Goal: Task Accomplishment & Management: Use online tool/utility

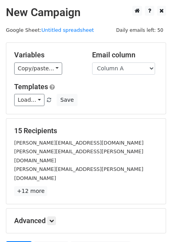
scroll to position [24, 0]
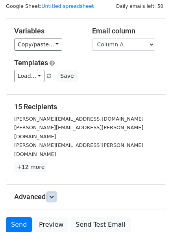
click at [52, 194] on icon at bounding box center [51, 196] width 5 height 5
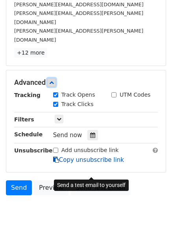
scroll to position [139, 0]
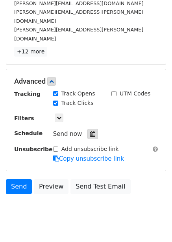
click at [90, 131] on icon at bounding box center [92, 133] width 5 height 5
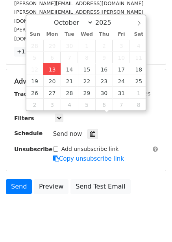
type input "2025-10-13 12:57"
type input "57"
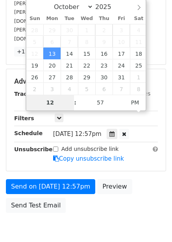
scroll to position [128, 0]
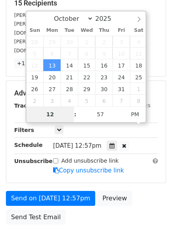
type input "4"
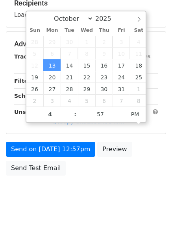
type input "2025-10-13 16:57"
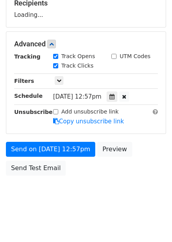
click at [130, 162] on div "Send on Oct 13 at 12:57pm Preview Send Test Email" at bounding box center [86, 161] width 172 height 38
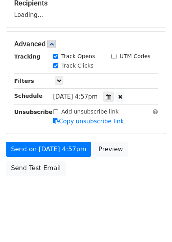
click at [111, 86] on div "Tracking Track Opens UTM Codes Track Clicks Filters Only include spreadsheet ro…" at bounding box center [85, 88] width 143 height 73
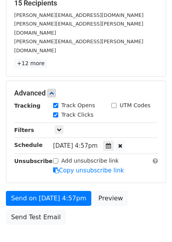
click at [116, 111] on div "Track Clicks" at bounding box center [105, 115] width 116 height 9
click at [111, 143] on icon at bounding box center [108, 145] width 5 height 5
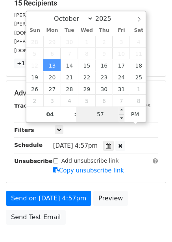
click at [110, 115] on input "57" at bounding box center [100, 114] width 48 height 16
type input "0"
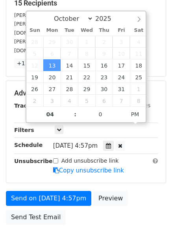
type input "2025-10-13 16:00"
click at [134, 191] on div "Send on Oct 13 at 4:57pm Preview Send Test Email" at bounding box center [86, 210] width 172 height 38
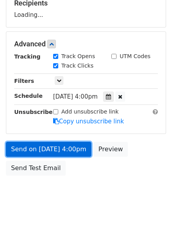
click at [62, 153] on link "Send on Oct 13 at 4:00pm" at bounding box center [48, 149] width 85 height 15
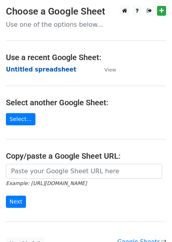
click at [54, 69] on strong "Untitled spreadsheet" at bounding box center [41, 69] width 70 height 7
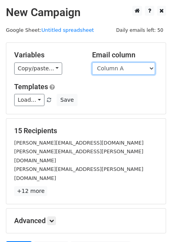
click at [123, 69] on select "Column A Column B Column C Column D Column E Column F" at bounding box center [123, 68] width 63 height 12
select select "Column B"
click at [92, 62] on select "Column A Column B Column C Column D Column E Column F" at bounding box center [123, 68] width 63 height 12
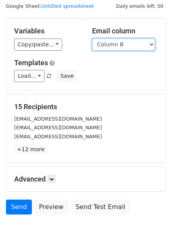
scroll to position [63, 0]
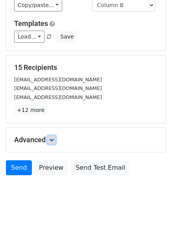
click at [54, 140] on icon at bounding box center [51, 139] width 5 height 5
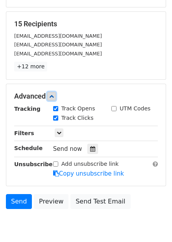
scroll to position [140, 0]
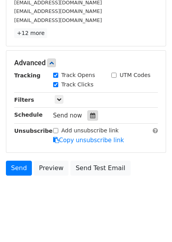
click at [93, 117] on div at bounding box center [92, 115] width 11 height 10
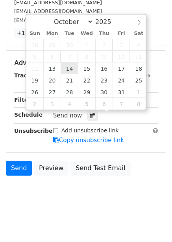
type input "2025-10-14 12:00"
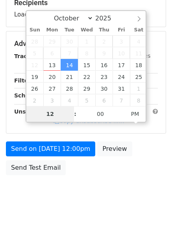
scroll to position [128, 0]
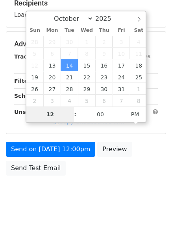
type input "5"
type input "2025-10-14 17:00"
drag, startPoint x: 129, startPoint y: 184, endPoint x: 129, endPoint y: 193, distance: 8.6
click at [129, 185] on body "New Campaign Daily emails left: 50 Google Sheet: Untitled spreadsheet Variables…" at bounding box center [86, 44] width 172 height 332
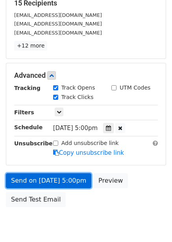
click at [75, 183] on link "Send on Oct 14 at 5:00pm" at bounding box center [48, 180] width 85 height 15
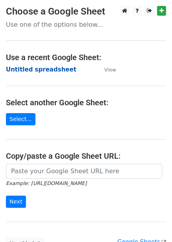
click at [44, 72] on strong "Untitled spreadsheet" at bounding box center [41, 69] width 70 height 7
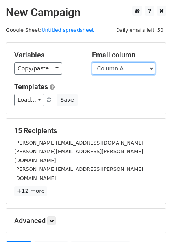
click at [123, 70] on select "Column A Column B Column C Column D Column E Column F" at bounding box center [123, 68] width 63 height 12
select select "Column C"
click at [92, 62] on select "Column A Column B Column C Column D Column E Column F" at bounding box center [123, 68] width 63 height 12
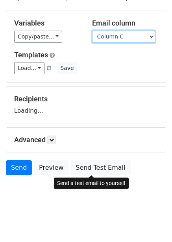
scroll to position [32, 0]
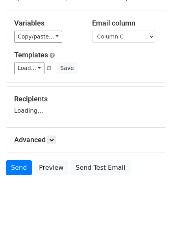
click at [51, 134] on div "Advanced Tracking Track Opens UTM Codes Track Clicks Filters Only include sprea…" at bounding box center [85, 140] width 159 height 24
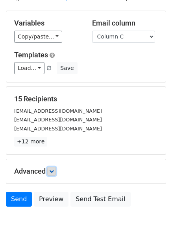
click at [53, 141] on form "Variables Copy/paste... {{Column A}} {{Column B}} {{Column C}} {{Column D}} {{C…" at bounding box center [86, 111] width 160 height 200
click at [53, 172] on icon at bounding box center [51, 171] width 5 height 5
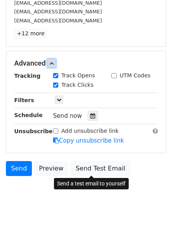
scroll to position [140, 0]
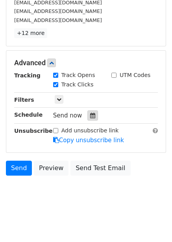
click at [90, 116] on icon at bounding box center [92, 115] width 5 height 5
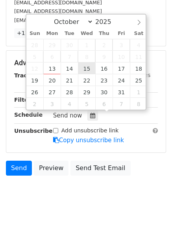
type input "2025-10-15 12:00"
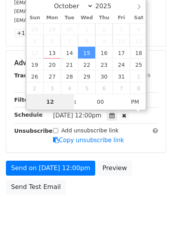
scroll to position [128, 0]
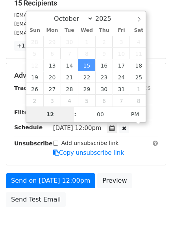
type input "6"
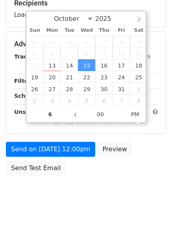
type input "2025-10-15 18:00"
click at [130, 181] on body "New Campaign Daily emails left: 50 Google Sheet: Untitled spreadsheet Variables…" at bounding box center [86, 44] width 172 height 332
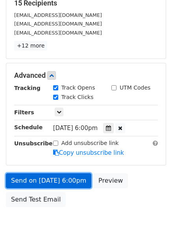
click at [46, 182] on link "Send on Oct 15 at 6:00pm" at bounding box center [48, 180] width 85 height 15
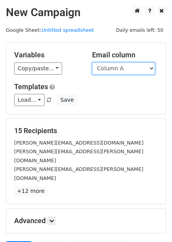
click at [136, 70] on select "Column A Column B Column C Column D Column E Column F" at bounding box center [123, 68] width 63 height 12
select select "Column D"
click at [92, 62] on select "Column A Column B Column C Column D Column E Column F" at bounding box center [123, 68] width 63 height 12
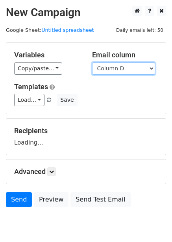
scroll to position [32, 0]
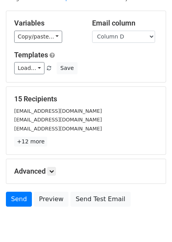
click at [53, 141] on p "+12 more" at bounding box center [85, 142] width 143 height 10
click at [53, 173] on link at bounding box center [51, 171] width 9 height 9
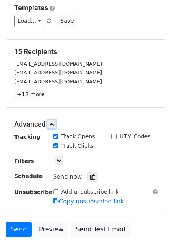
scroll to position [132, 0]
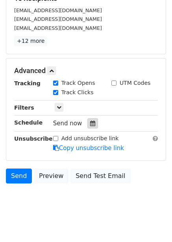
click at [90, 127] on div at bounding box center [92, 123] width 11 height 10
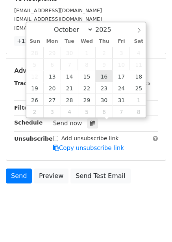
type input "2025-10-16 12:00"
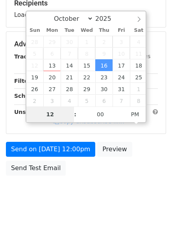
type input "7"
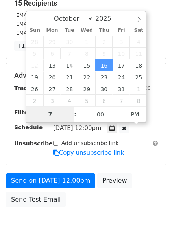
scroll to position [132, 0]
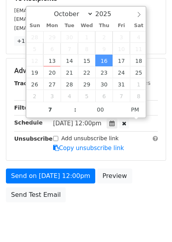
type input "2025-10-16 19:00"
click at [150, 175] on div "Send on Oct 16 at 12:00pm Preview Send Test Email" at bounding box center [86, 187] width 172 height 38
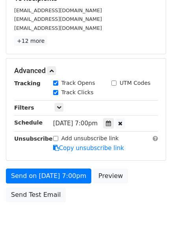
scroll to position [128, 0]
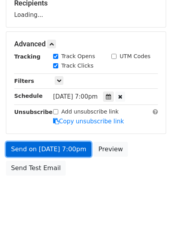
click at [76, 150] on link "Send on Oct 16 at 7:00pm" at bounding box center [48, 149] width 85 height 15
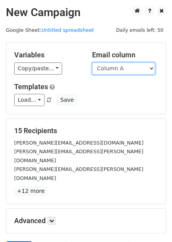
click at [135, 70] on select "Column A Column B Column C Column D Column E Column F" at bounding box center [123, 68] width 63 height 12
select select "Column E"
click at [92, 62] on select "Column A Column B Column C Column D Column E Column F" at bounding box center [123, 68] width 63 height 12
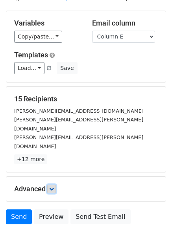
click at [54, 186] on icon at bounding box center [51, 188] width 5 height 5
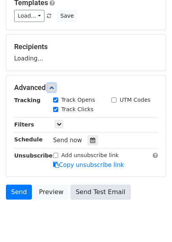
scroll to position [88, 0]
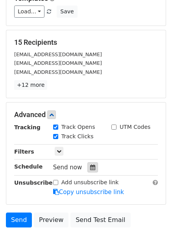
click at [91, 167] on div at bounding box center [92, 167] width 11 height 10
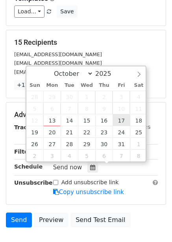
type input "[DATE] 12:00"
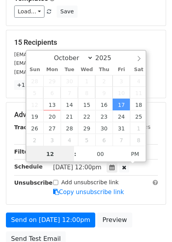
scroll to position [0, 0]
type input "8"
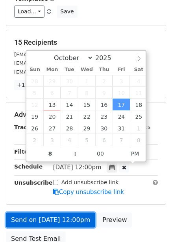
type input "[DATE] 20:00"
click at [73, 217] on link "Send on [DATE] 12:00pm" at bounding box center [50, 219] width 89 height 15
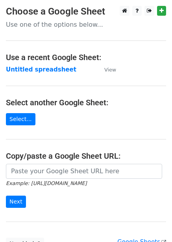
click at [64, 70] on td "Untitled spreadsheet" at bounding box center [51, 69] width 90 height 9
click at [50, 73] on strong "Untitled spreadsheet" at bounding box center [41, 69] width 70 height 7
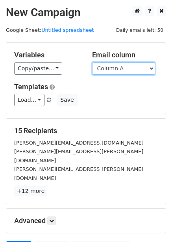
click at [119, 71] on select "Column A Column B Column C Column D Column E Column F" at bounding box center [123, 68] width 63 height 12
select select "Column F"
click at [92, 62] on select "Column A Column B Column C Column D Column E Column F" at bounding box center [123, 68] width 63 height 12
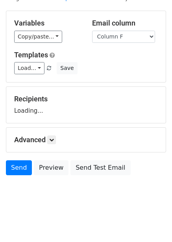
scroll to position [39, 0]
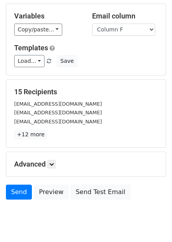
click at [58, 141] on div "15 Recipients [EMAIL_ADDRESS][DOMAIN_NAME] [EMAIL_ADDRESS][DOMAIN_NAME] [EMAIL_…" at bounding box center [85, 114] width 159 height 68
click at [51, 166] on icon at bounding box center [51, 164] width 5 height 5
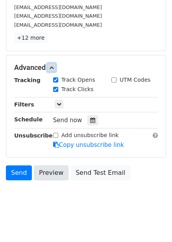
scroll to position [139, 0]
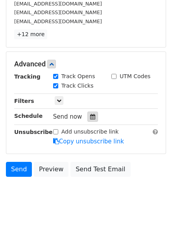
click at [87, 114] on div at bounding box center [92, 116] width 11 height 10
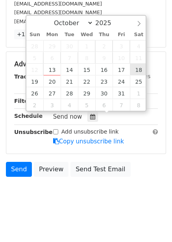
type input "[DATE] 12:00"
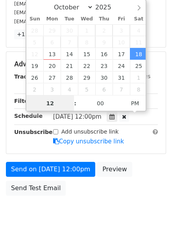
scroll to position [0, 0]
type input "9"
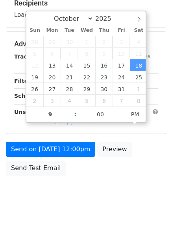
type input "[DATE] 21:00"
click at [153, 185] on body "New Campaign Daily emails left: 50 Google Sheet: Untitled spreadsheet Variables…" at bounding box center [86, 44] width 172 height 332
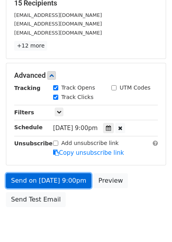
click at [69, 183] on link "Send on [DATE] 9:00pm" at bounding box center [48, 180] width 85 height 15
